Goal: Task Accomplishment & Management: Use online tool/utility

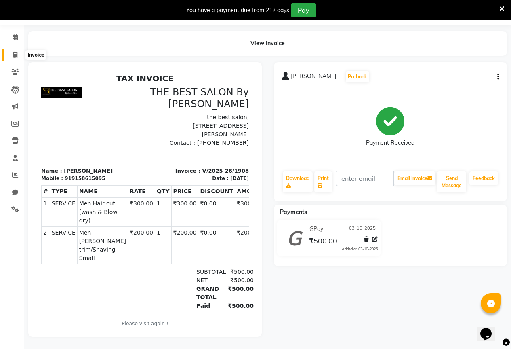
click at [16, 52] on icon at bounding box center [15, 55] width 4 height 6
select select "service"
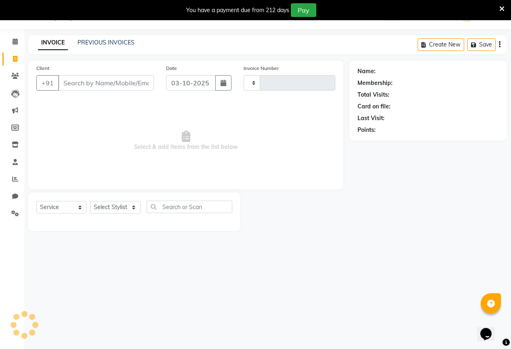
scroll to position [20, 0]
type input "1909"
select select "7209"
click at [127, 42] on link "PREVIOUS INVOICES" at bounding box center [106, 42] width 57 height 7
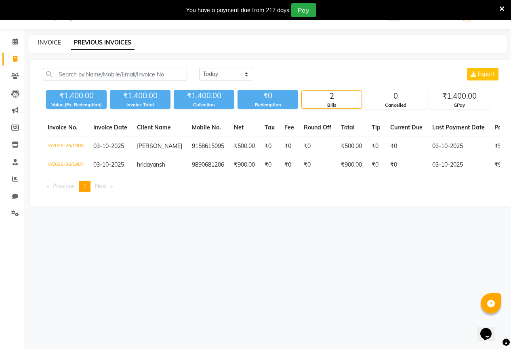
click at [41, 39] on link "INVOICE" at bounding box center [49, 42] width 23 height 7
select select "service"
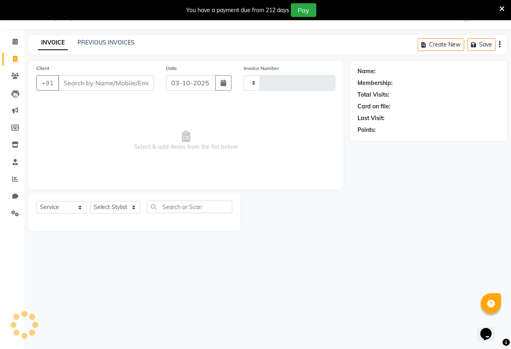
type input "1909"
select select "7209"
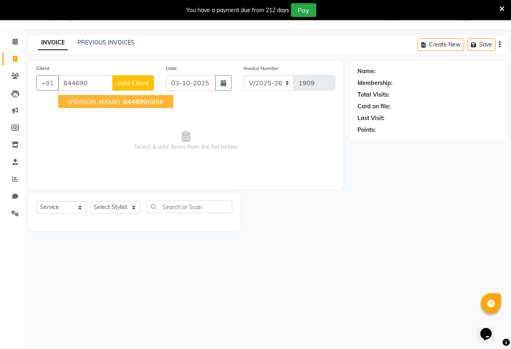
click at [123, 102] on span "844690" at bounding box center [135, 101] width 24 height 8
type input "8446906856"
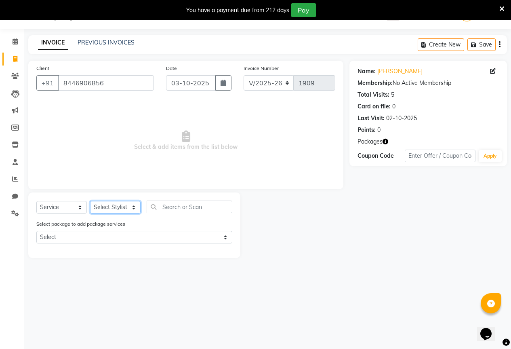
click at [122, 209] on select "Select Stylist AKASH KAJAL [PERSON_NAME] SIR [PERSON_NAME]" at bounding box center [115, 207] width 51 height 13
select select "84685"
click at [90, 201] on select "Select Stylist AKASH KAJAL [PERSON_NAME] SIR [PERSON_NAME]" at bounding box center [115, 207] width 51 height 13
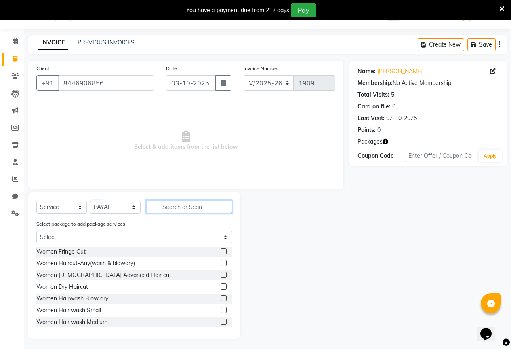
click at [171, 208] on input "text" at bounding box center [190, 206] width 86 height 13
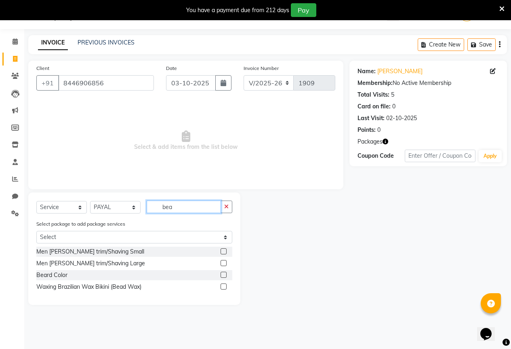
type input "bea"
click at [226, 251] on label at bounding box center [224, 251] width 6 height 6
click at [226, 251] on input "checkbox" at bounding box center [223, 251] width 5 height 5
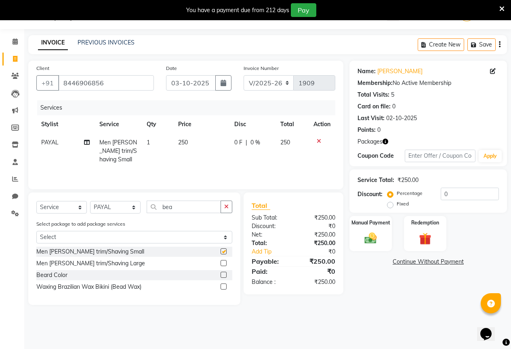
checkbox input "false"
click at [242, 151] on td "0 F | 0 %" at bounding box center [253, 150] width 46 height 35
select select "84685"
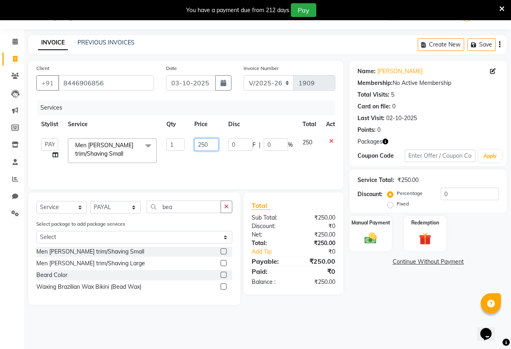
click at [201, 143] on input "250" at bounding box center [206, 144] width 24 height 13
click at [207, 145] on input "250" at bounding box center [206, 144] width 24 height 13
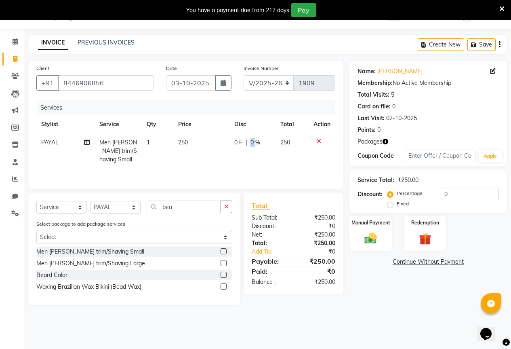
click at [251, 143] on span "0 %" at bounding box center [256, 142] width 10 height 8
select select "84685"
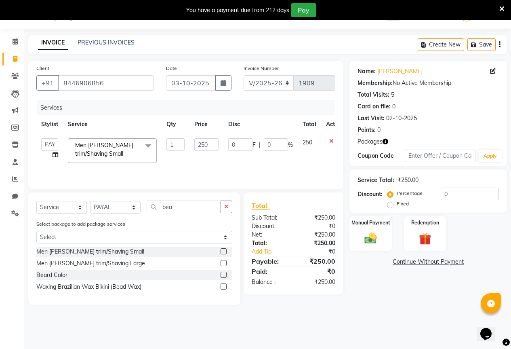
click at [250, 143] on input "0" at bounding box center [240, 144] width 24 height 13
type input "50"
click at [256, 165] on td "50 F | 0 %" at bounding box center [261, 150] width 74 height 34
select select "84685"
drag, startPoint x: 359, startPoint y: 244, endPoint x: 416, endPoint y: 253, distance: 57.7
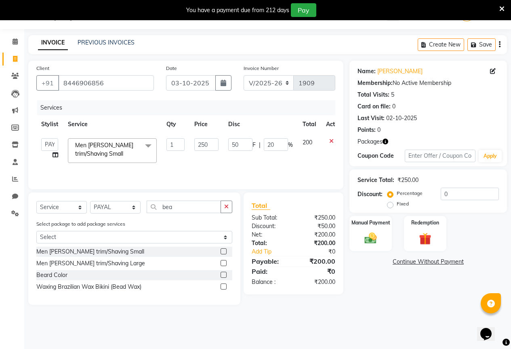
click at [362, 244] on div "Manual Payment" at bounding box center [371, 233] width 42 height 35
click at [437, 264] on span "GPay" at bounding box center [443, 261] width 17 height 9
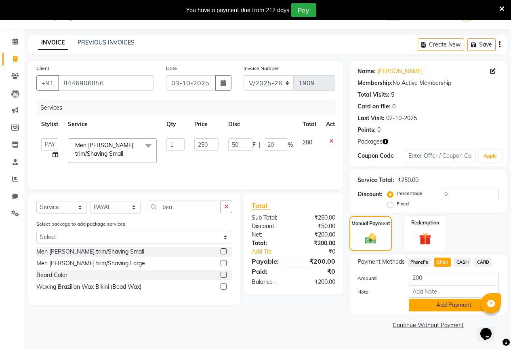
click at [448, 309] on button "Add Payment" at bounding box center [454, 305] width 90 height 13
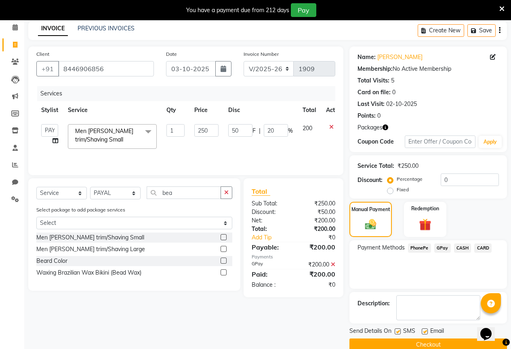
scroll to position [49, 0]
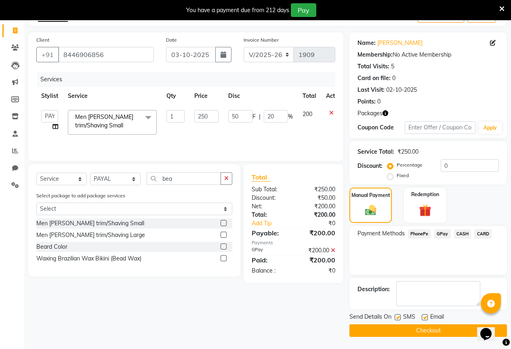
click at [454, 331] on button "Checkout" at bounding box center [429, 330] width 158 height 13
